Goal: Task Accomplishment & Management: Manage account settings

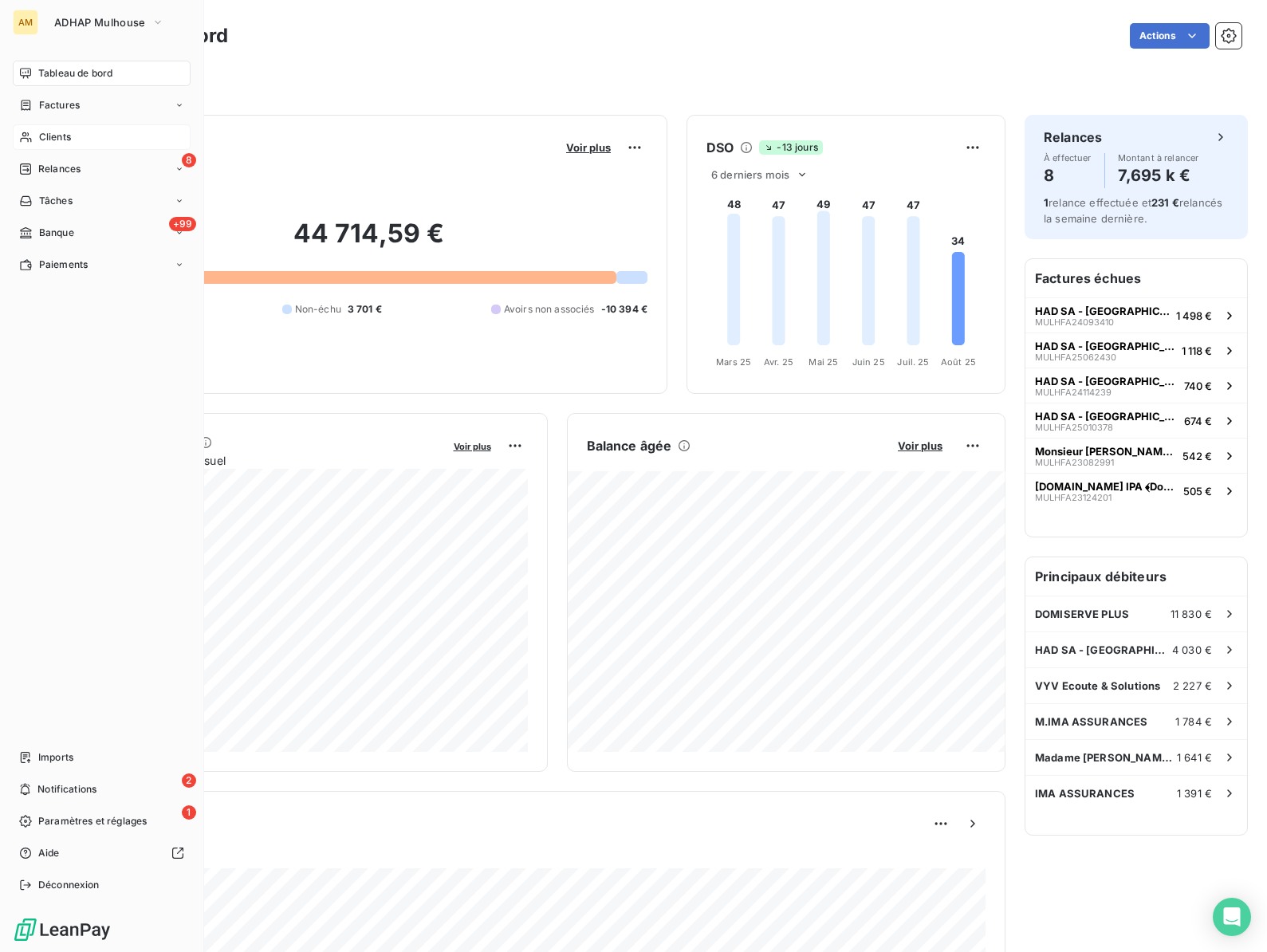
click at [48, 142] on span "Clients" at bounding box center [55, 137] width 32 height 14
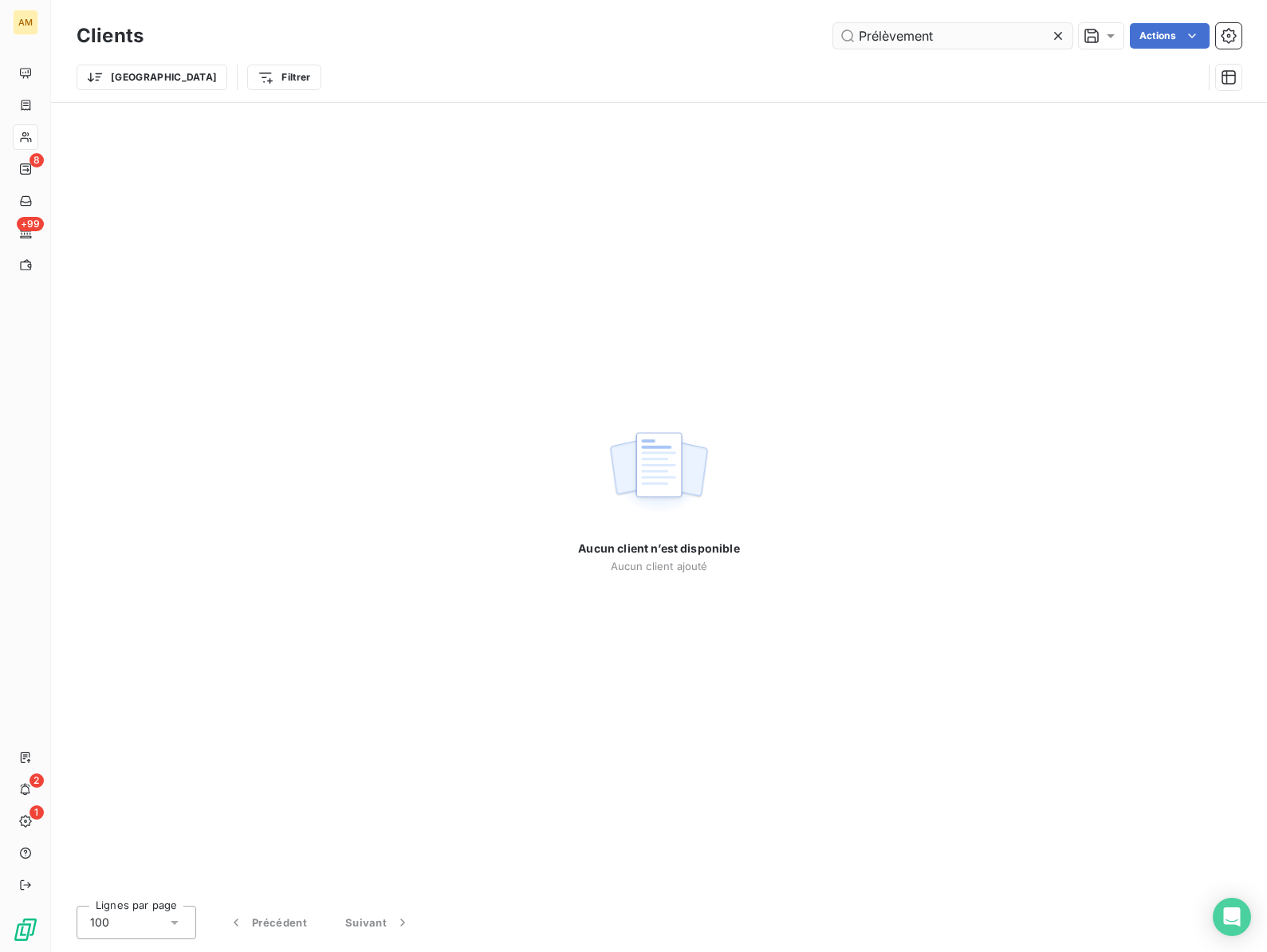
click at [918, 31] on input "Prélèvement" at bounding box center [952, 35] width 239 height 25
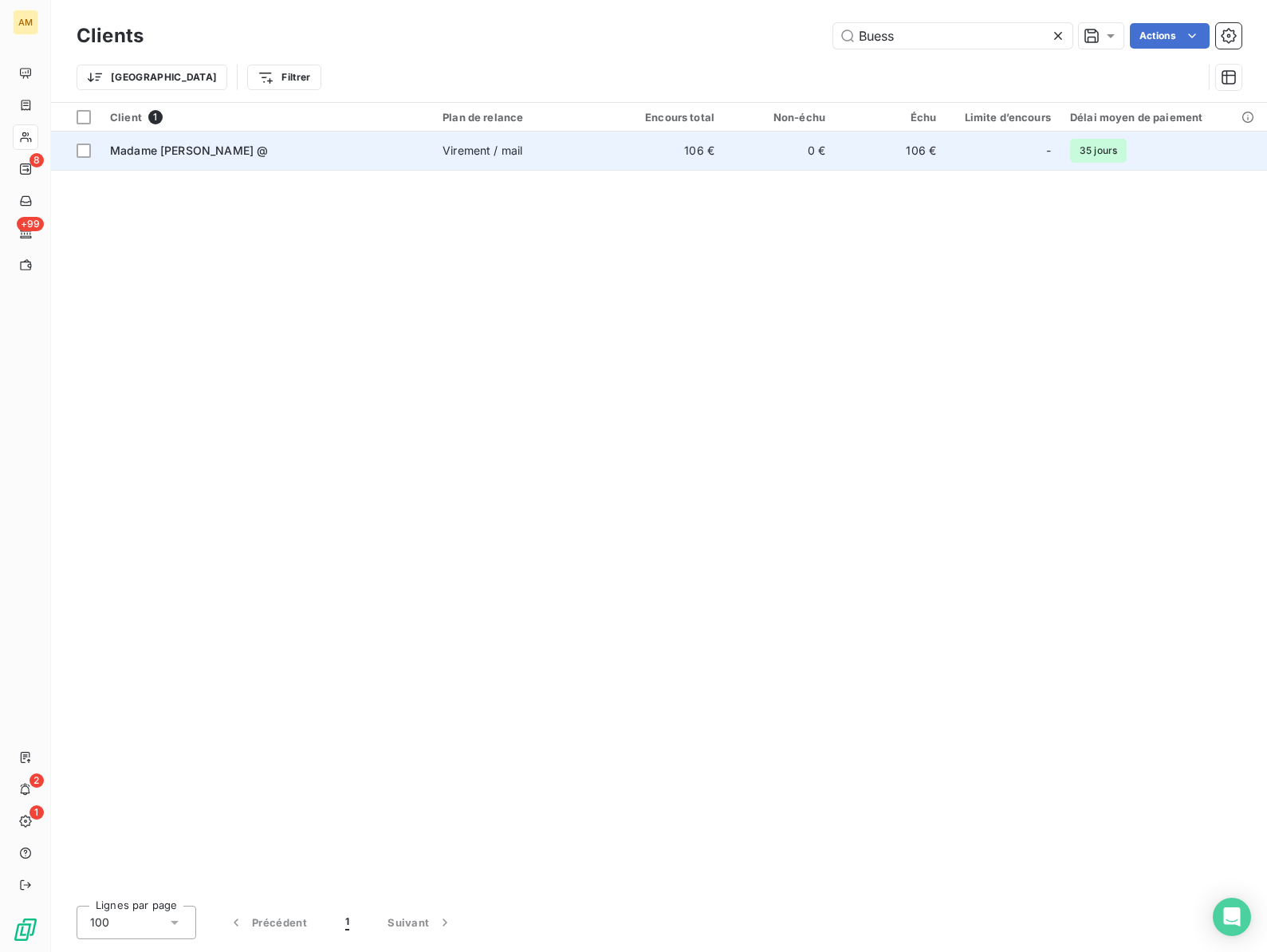
type input "Buess"
click at [367, 143] on div "Madame BUESSINGER, Gabrielle @" at bounding box center [267, 150] width 313 height 16
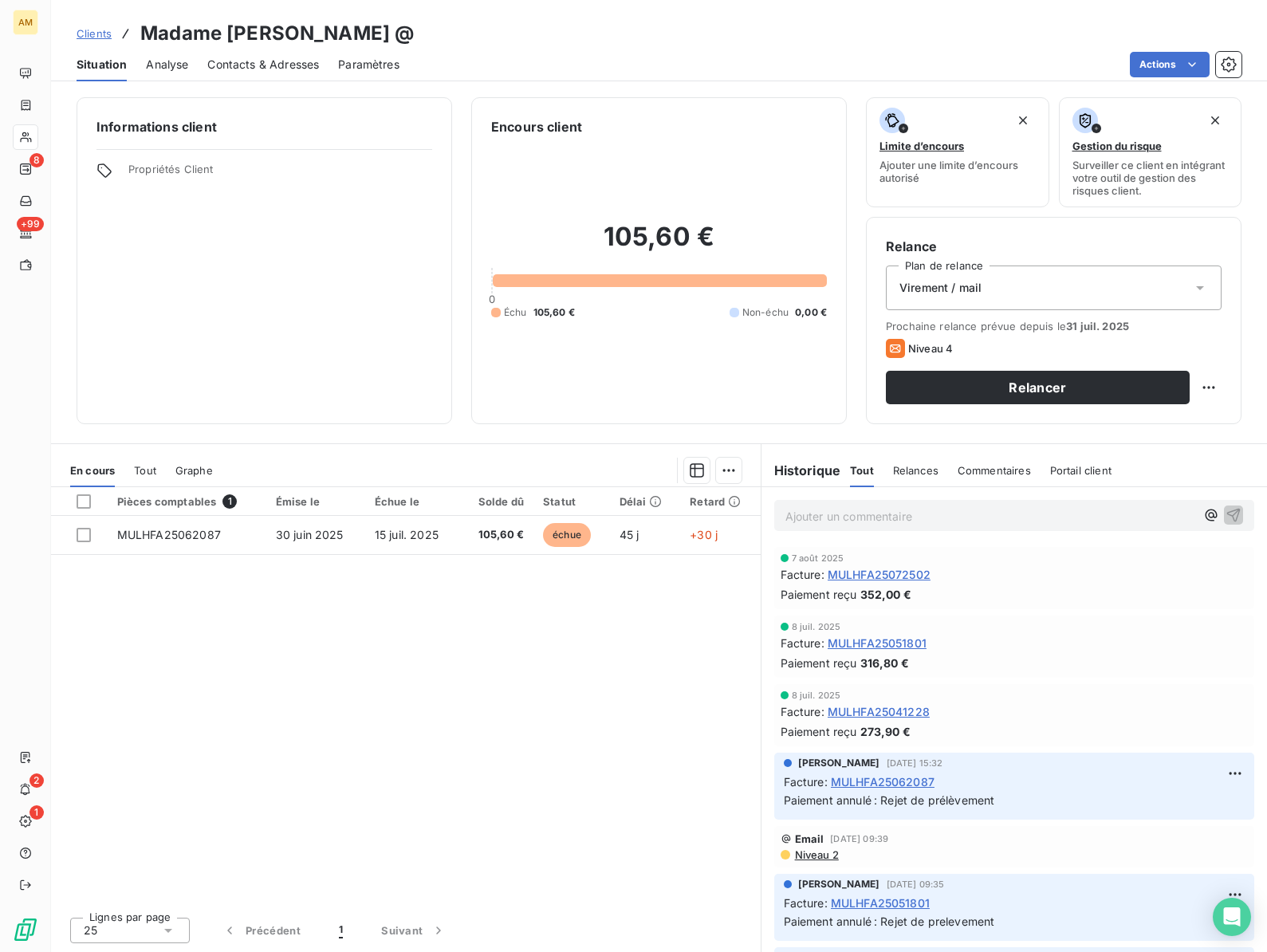
click at [527, 38] on div "Clients Madame BUESSINGER, Gabrielle @" at bounding box center [659, 33] width 1216 height 29
click at [850, 577] on span "MULHFA25072502" at bounding box center [879, 574] width 103 height 17
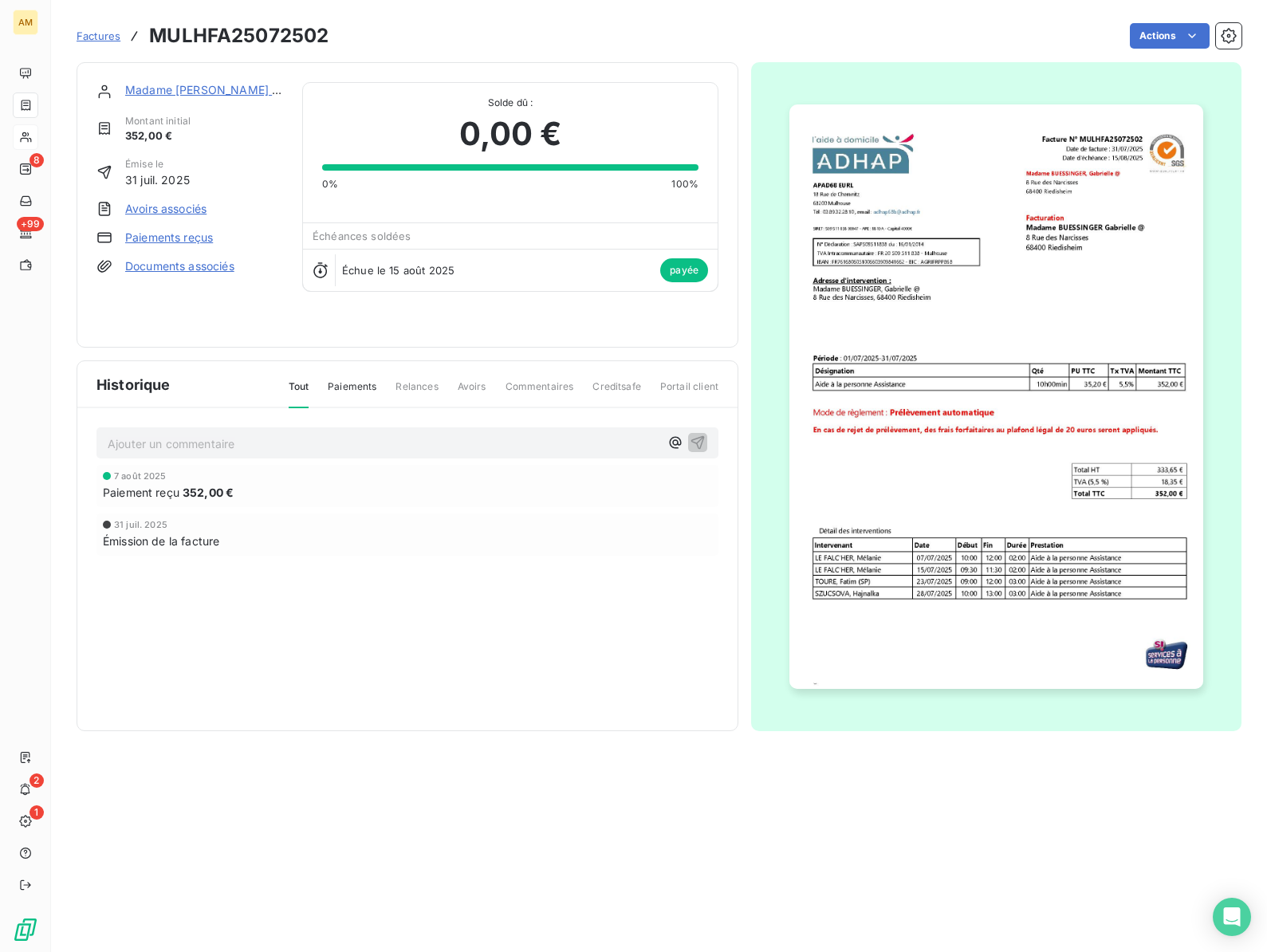
click at [153, 239] on link "Paiements reçus" at bounding box center [169, 237] width 88 height 16
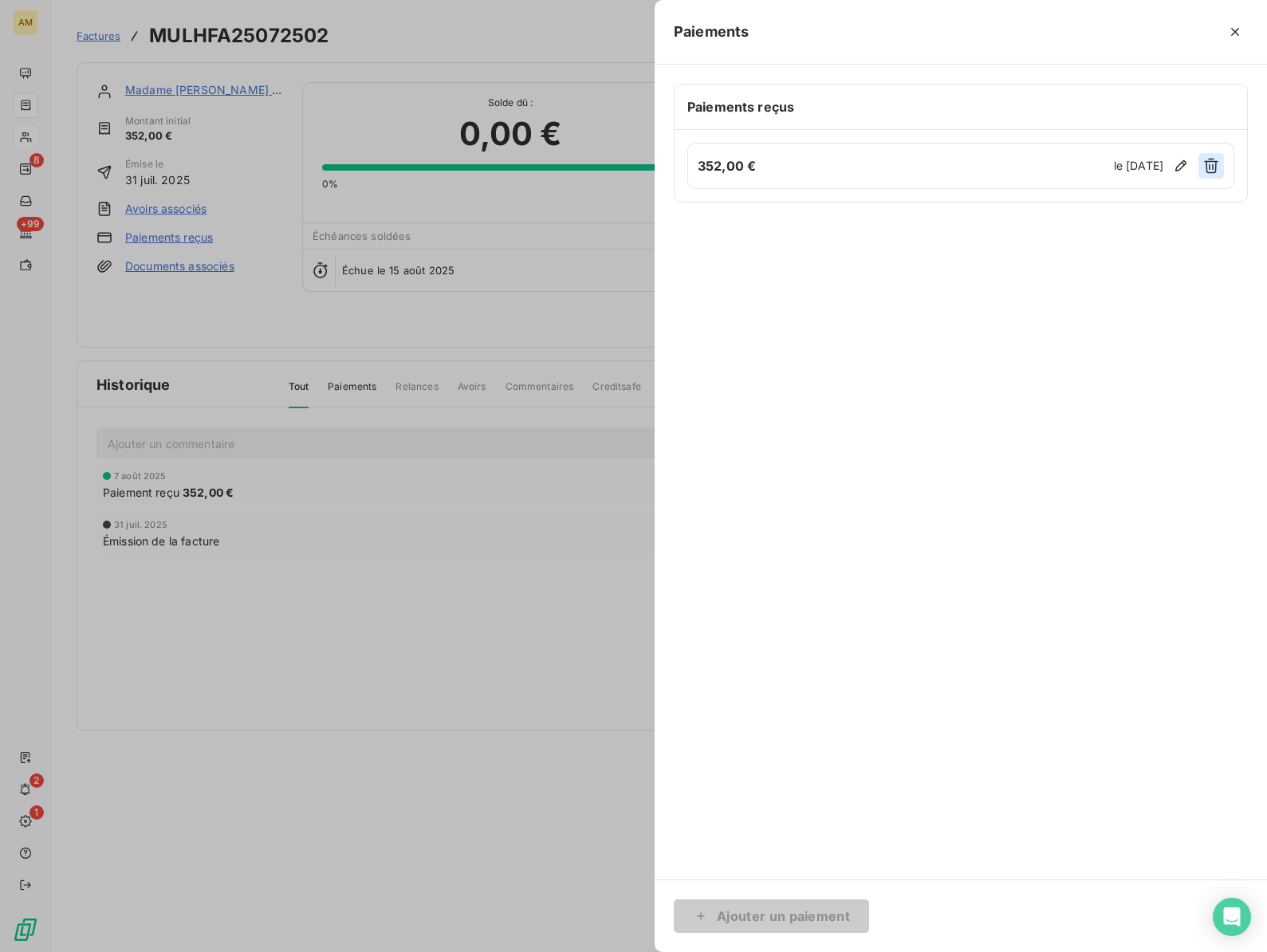
click at [1214, 166] on icon "button" at bounding box center [1211, 165] width 16 height 16
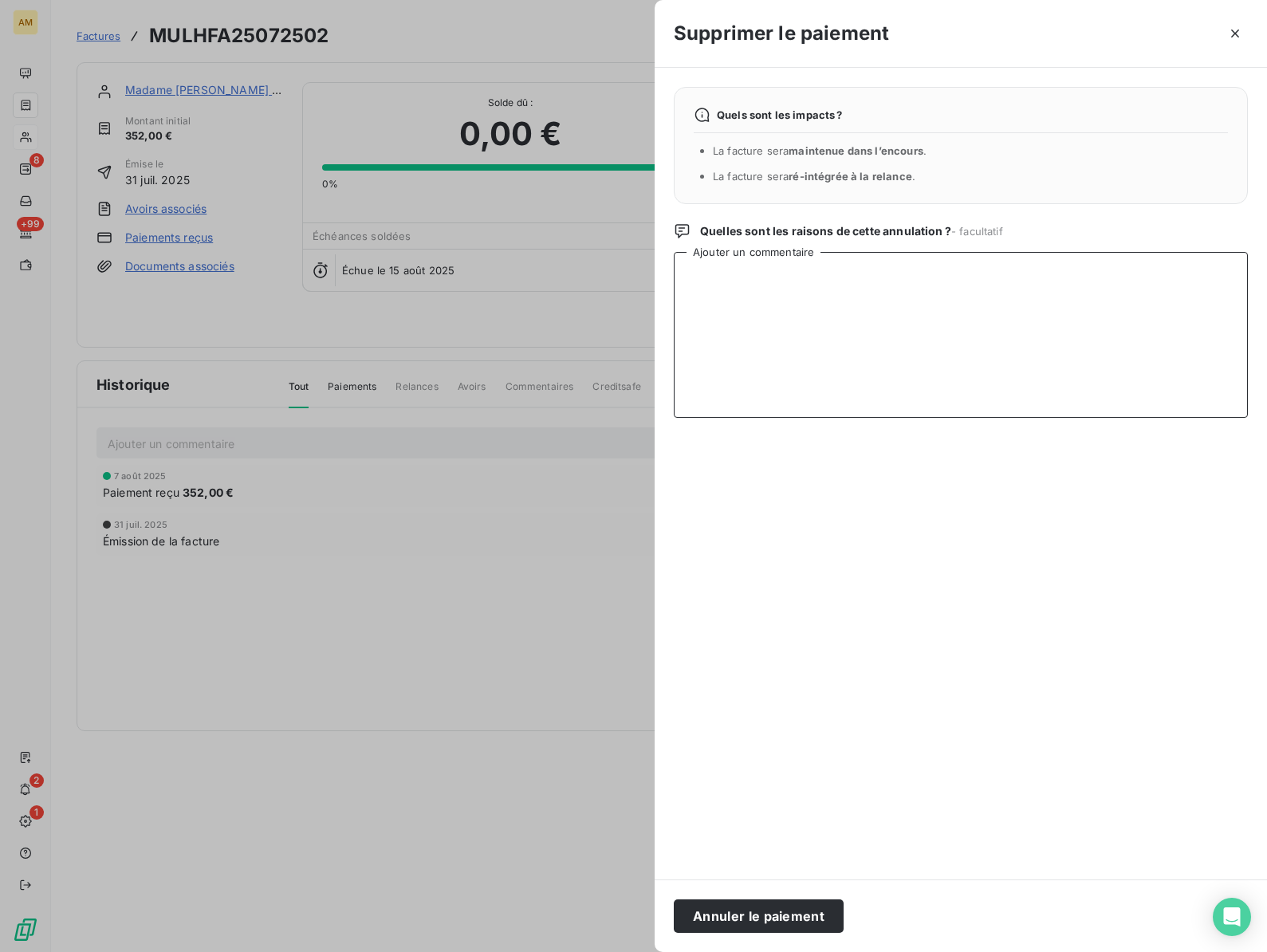
click at [772, 284] on textarea "Ajouter un commentaire" at bounding box center [961, 335] width 574 height 166
type textarea "Rejet prélèvement"
click at [729, 906] on button "Annuler le paiement" at bounding box center [759, 916] width 170 height 33
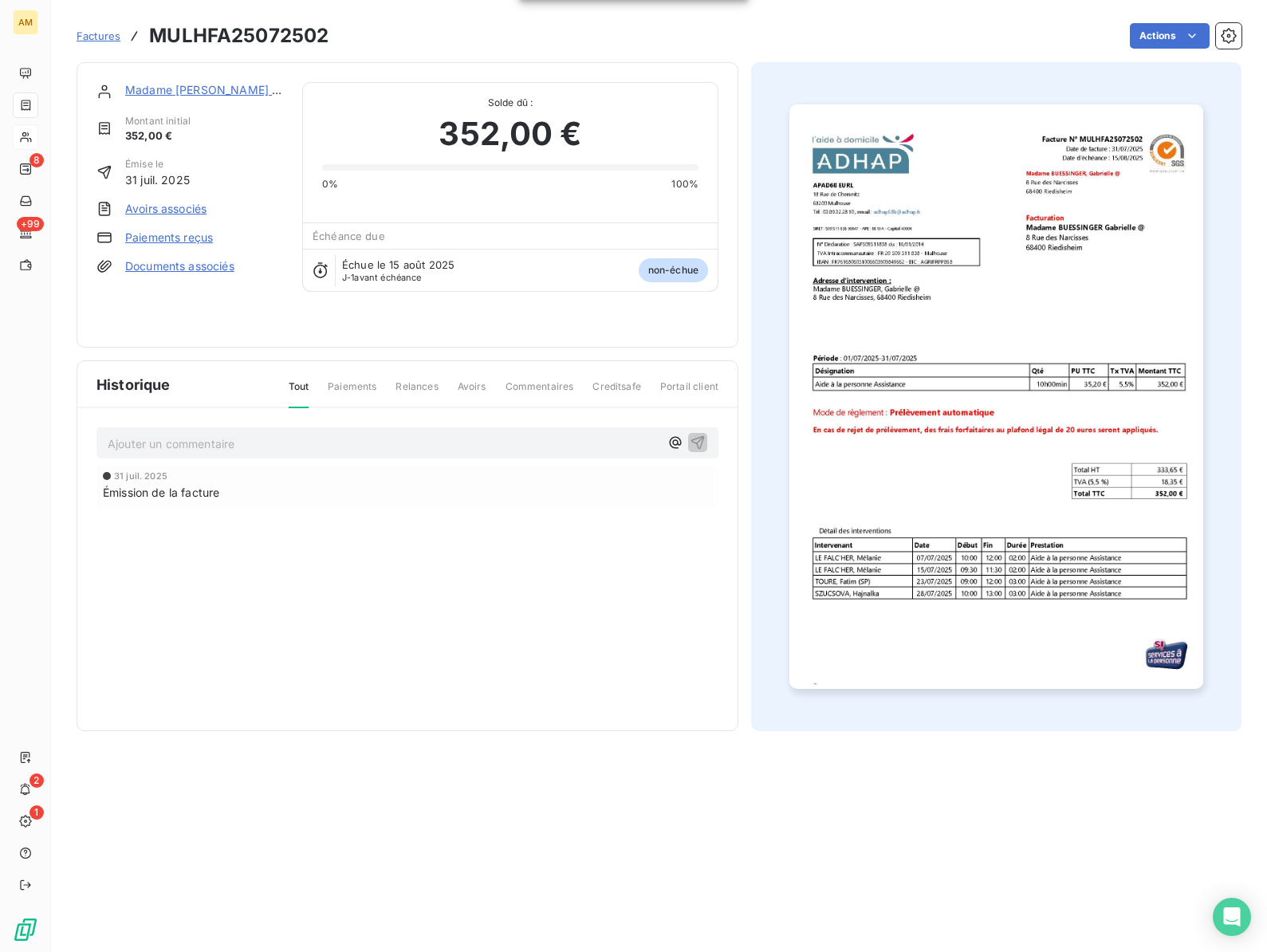
click at [166, 94] on link "Madame BUESSINGER, Gabrielle @" at bounding box center [204, 89] width 158 height 13
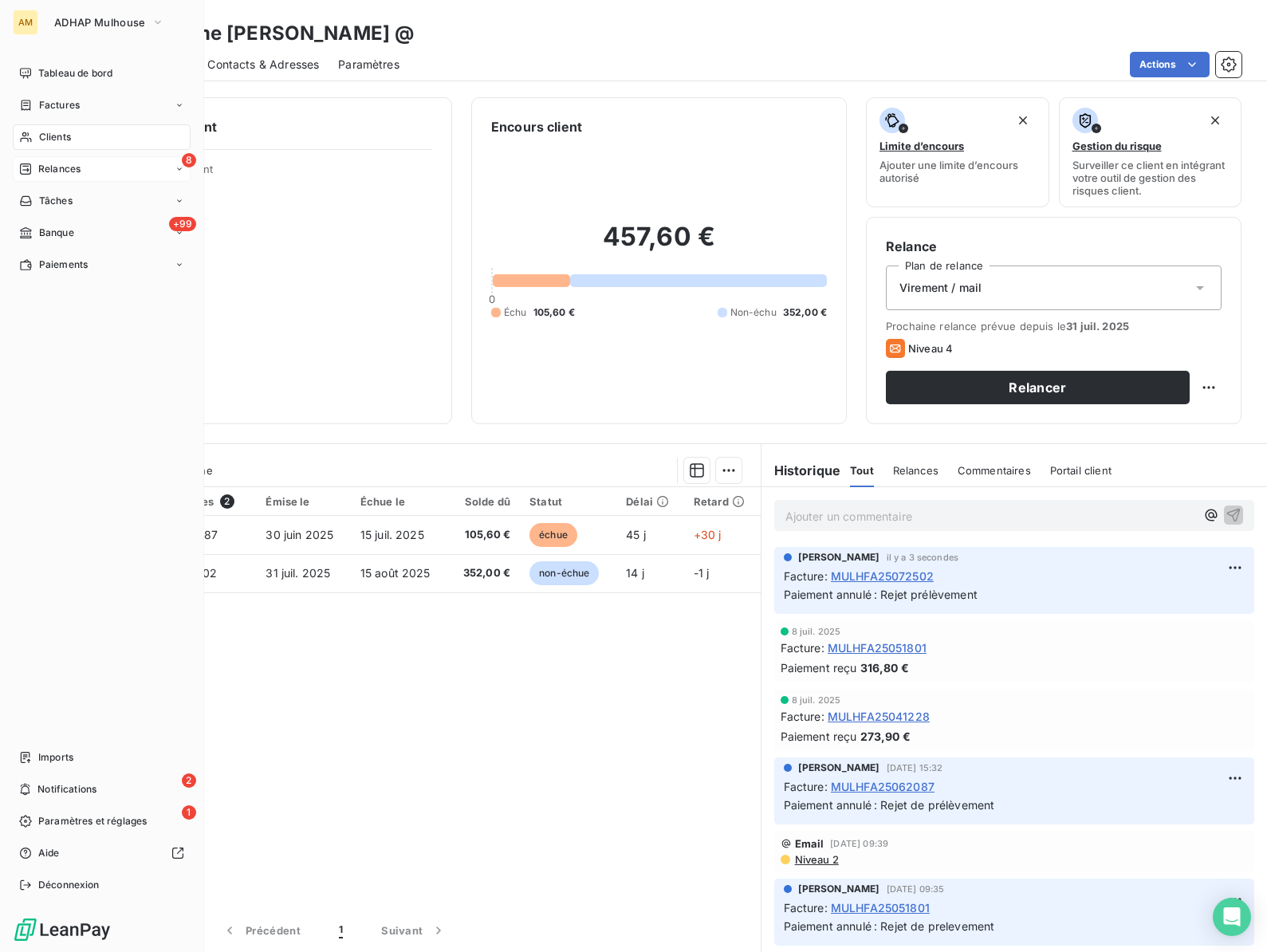
click at [42, 163] on span "Relances" at bounding box center [60, 169] width 42 height 14
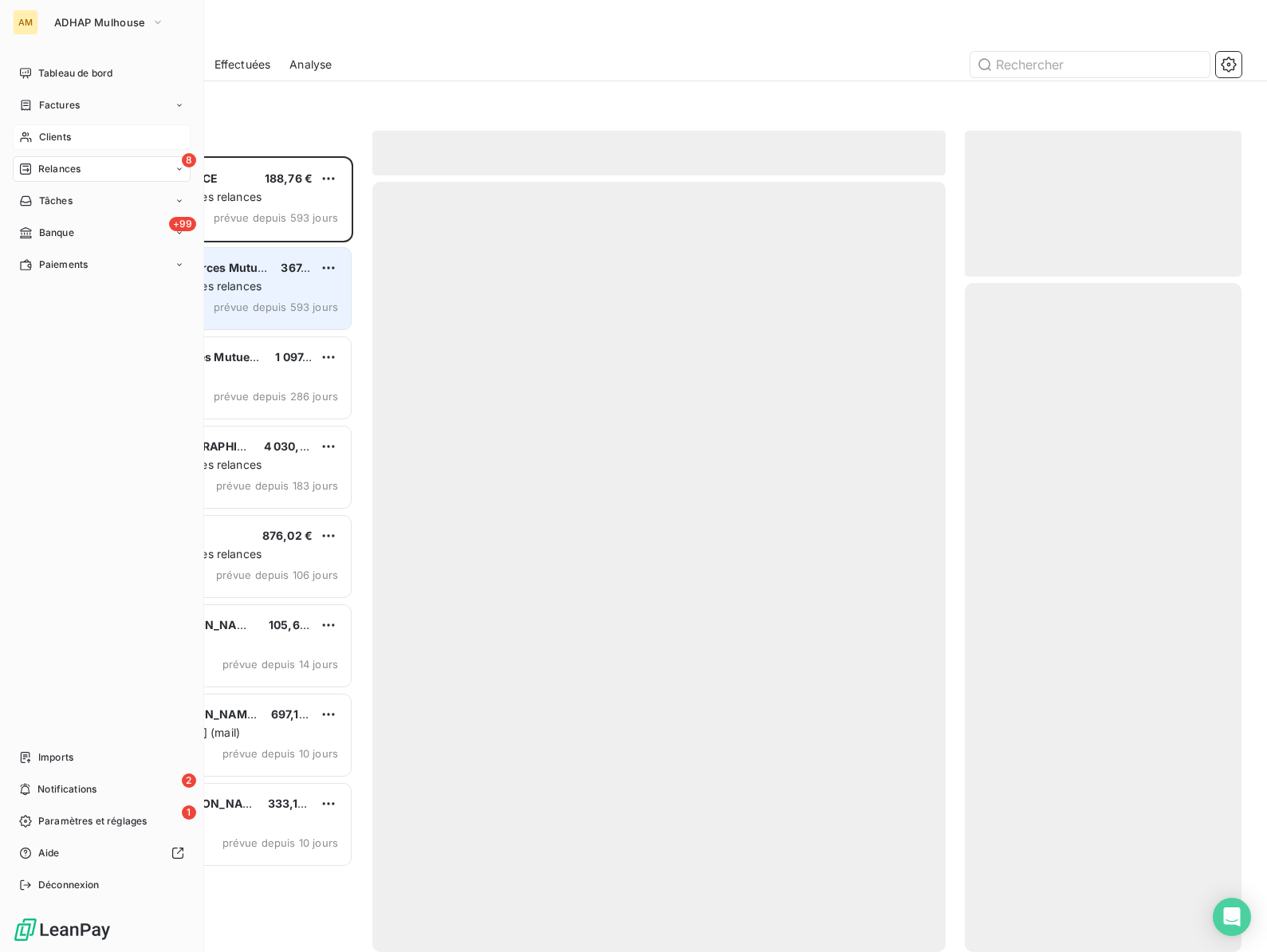
scroll to position [796, 276]
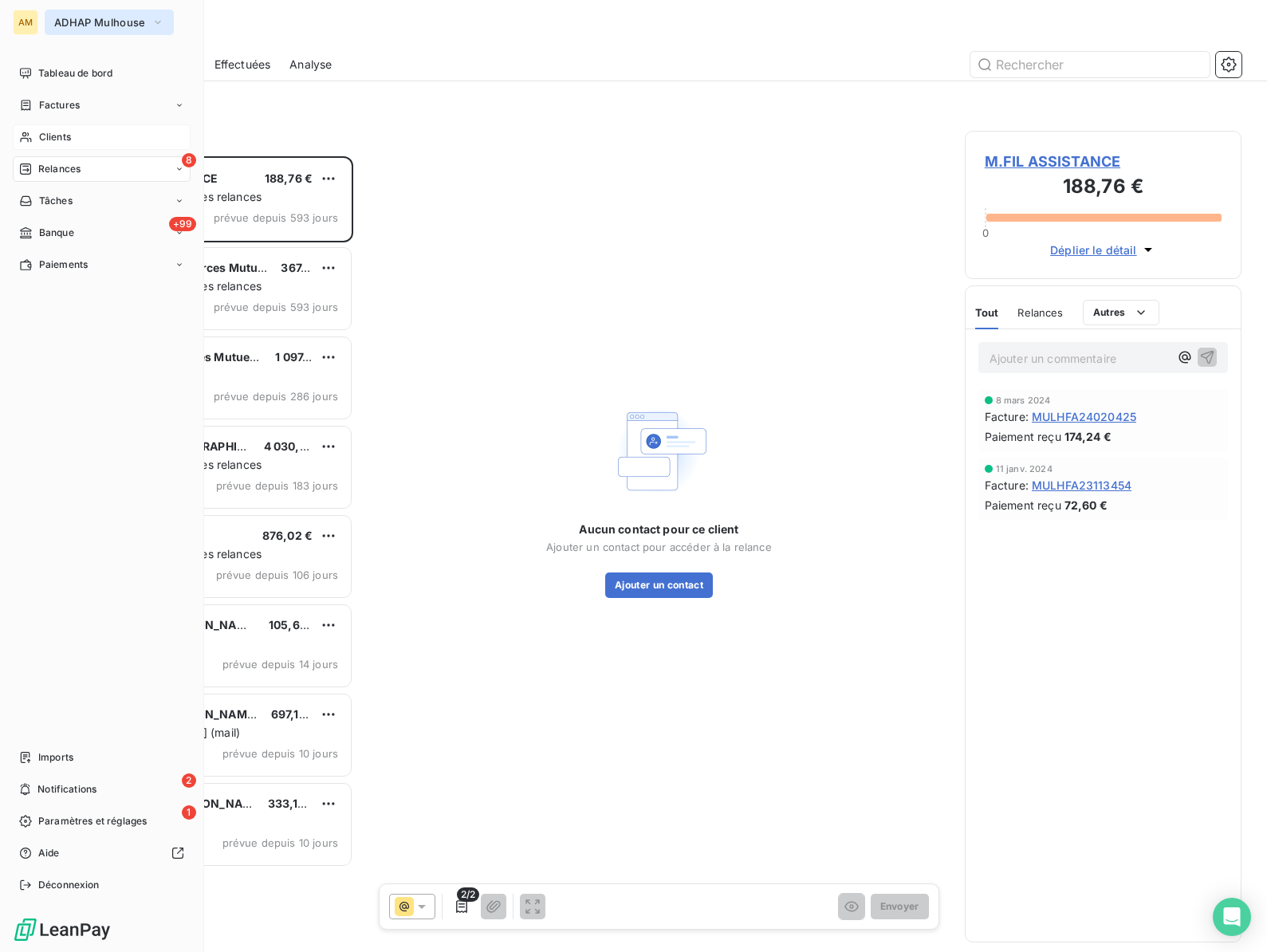
click at [48, 19] on button "ADHAP Mulhouse" at bounding box center [109, 22] width 130 height 25
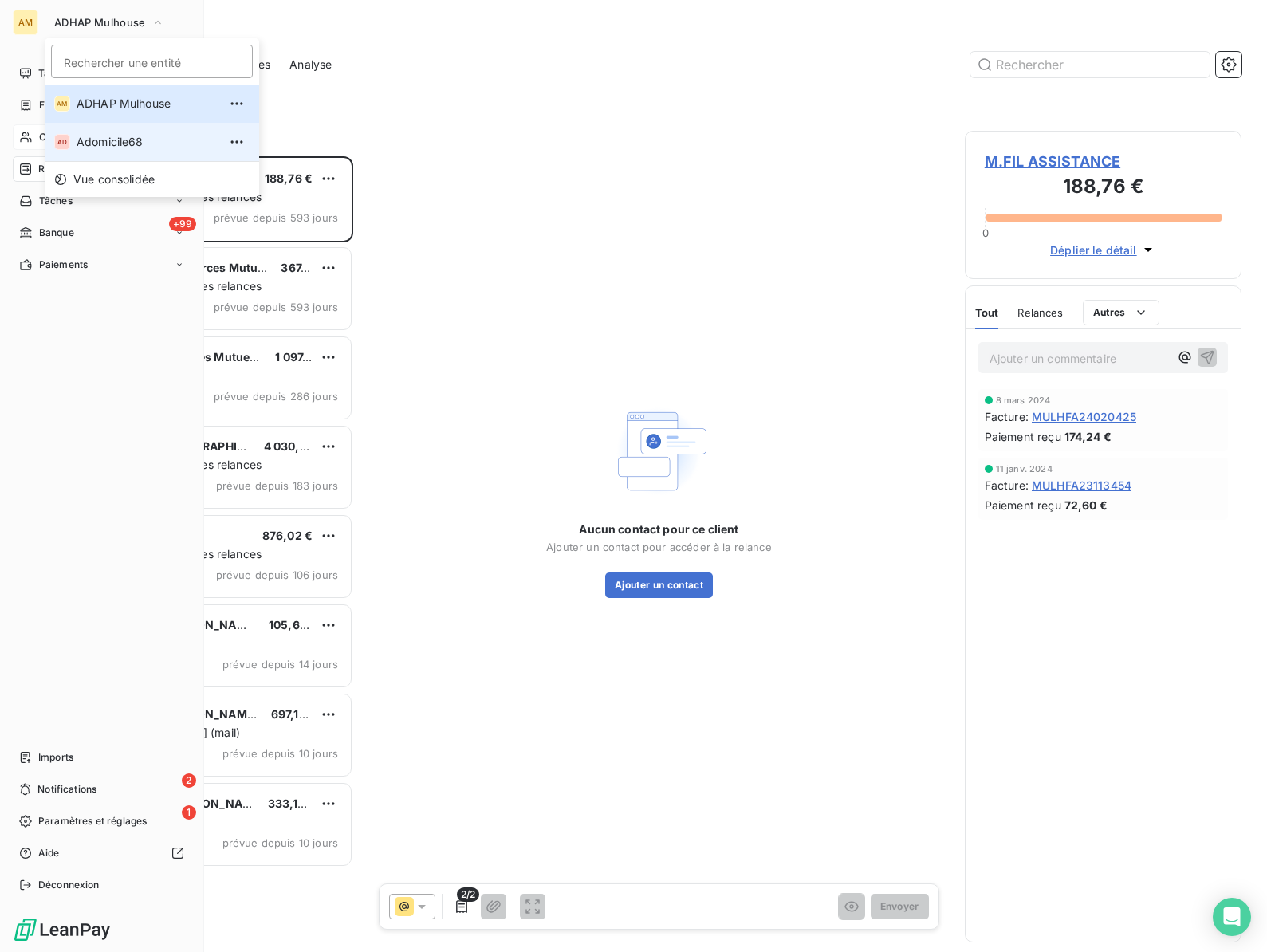
click at [76, 139] on span "Adomicile68" at bounding box center [146, 142] width 141 height 16
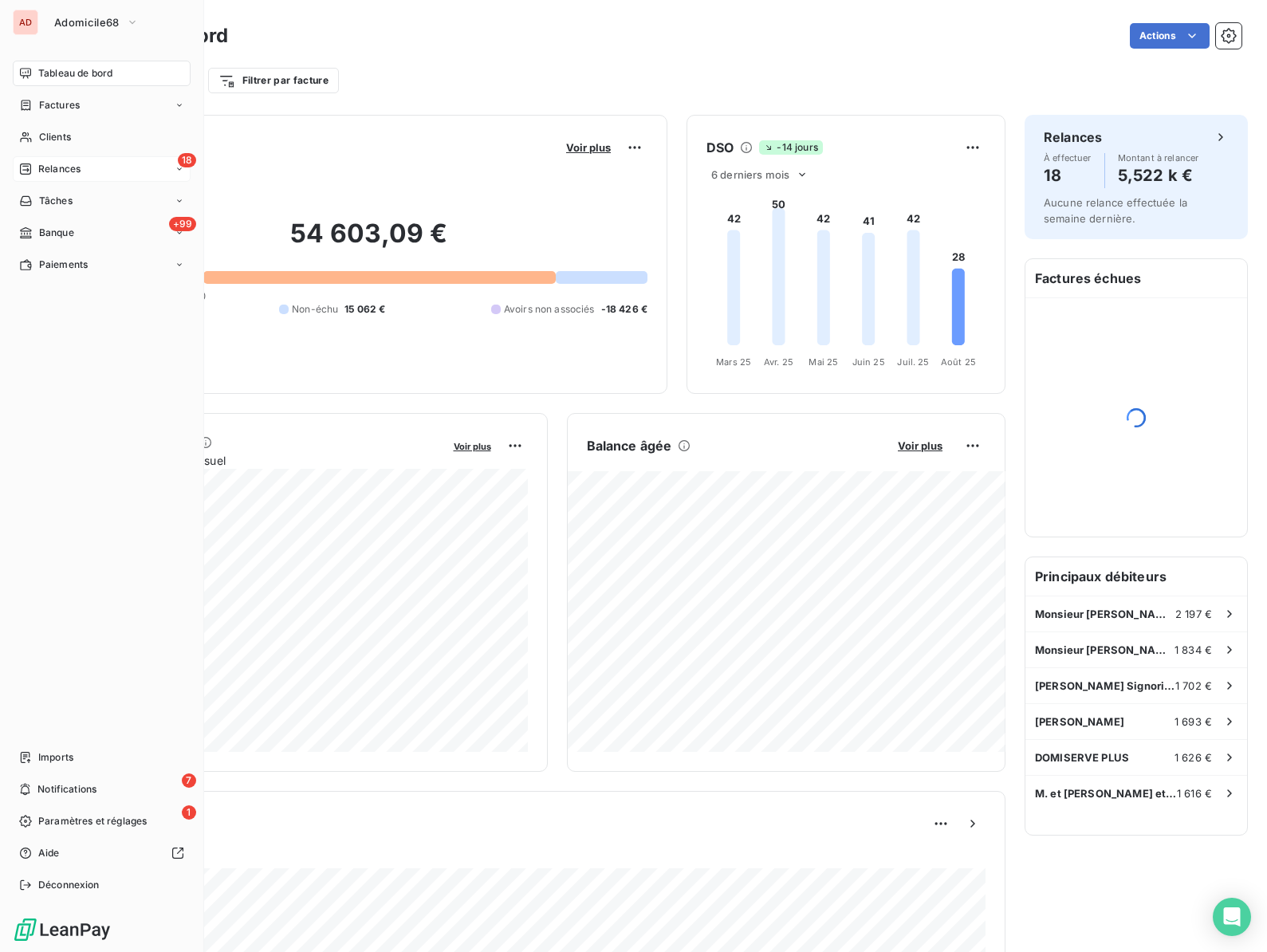
click at [52, 172] on span "Relances" at bounding box center [60, 169] width 42 height 14
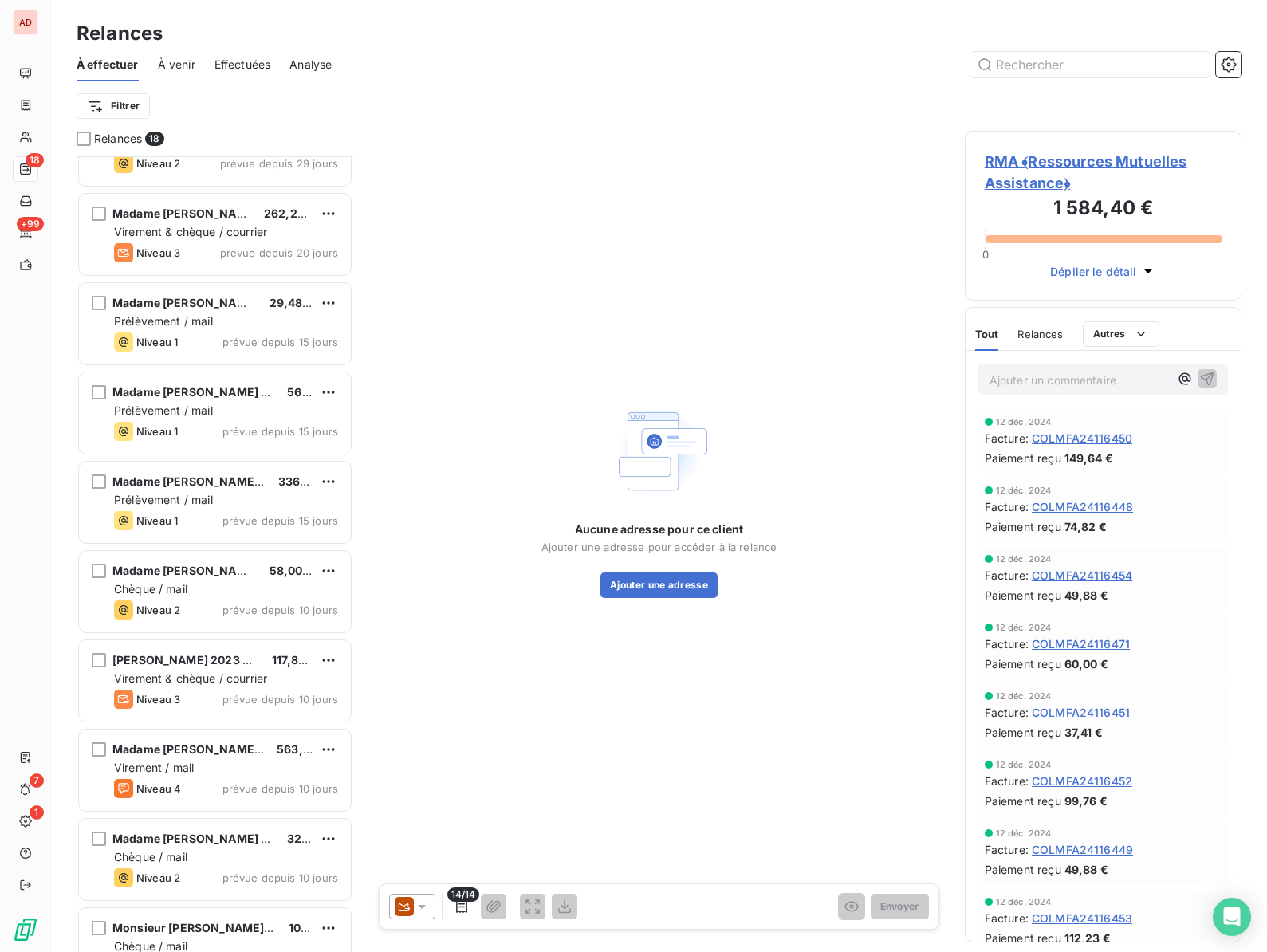
scroll to position [813, 0]
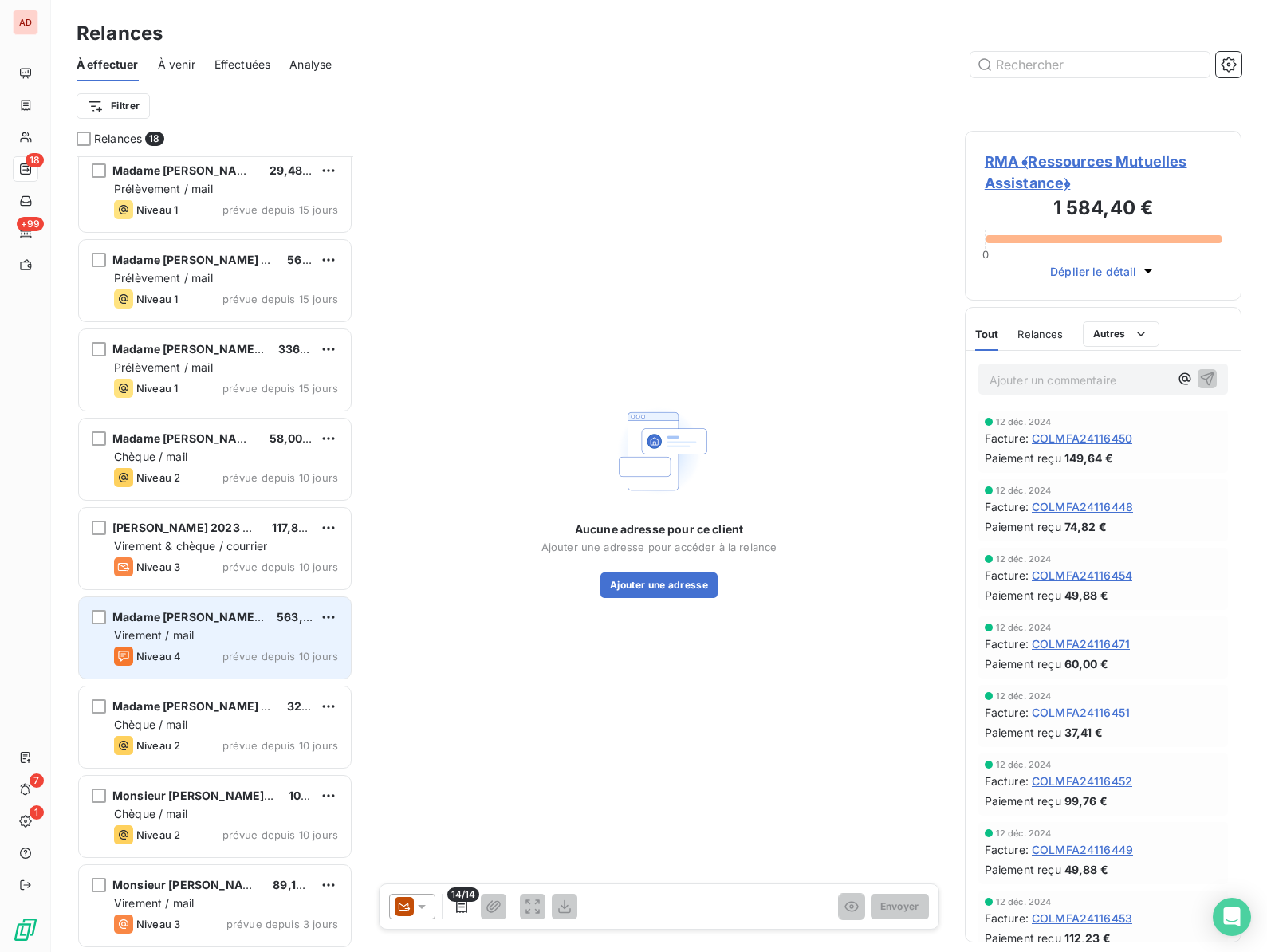
click at [177, 634] on span "Virement / mail" at bounding box center [153, 634] width 80 height 13
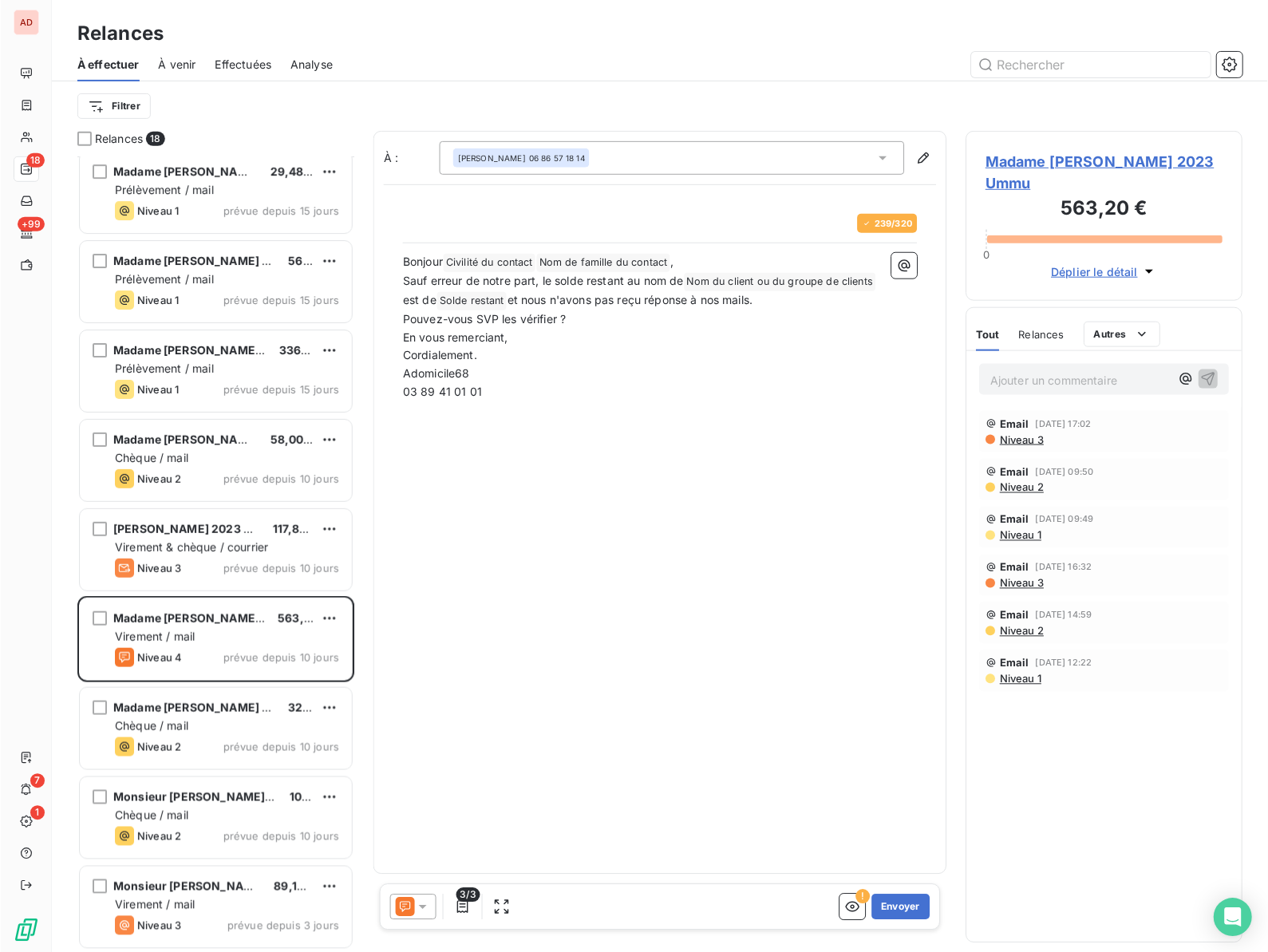
scroll to position [796, 277]
